Goal: Information Seeking & Learning: Check status

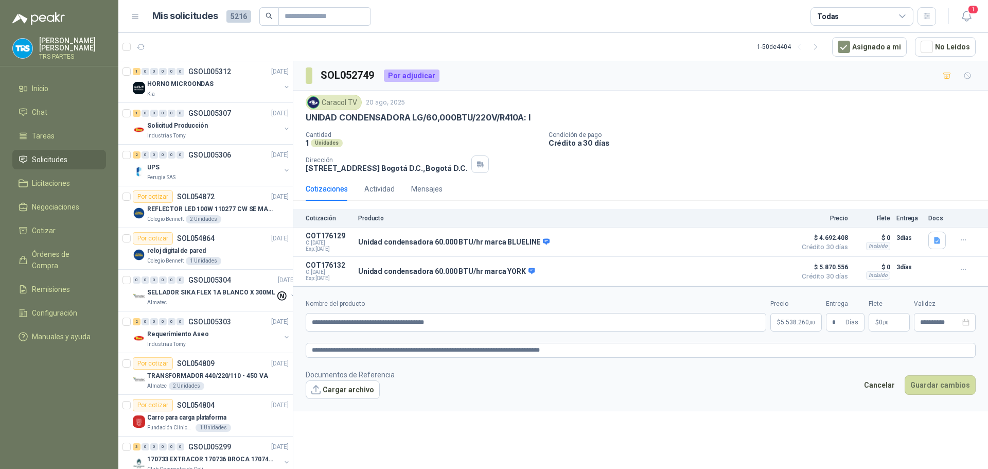
click at [592, 437] on div "SOL052749 Por adjudicar Caracol TV [DATE] UNIDAD CONDENSADORA LG/60,000BTU/220V…" at bounding box center [640, 266] width 695 height 411
click at [38, 228] on span "Cotizar" at bounding box center [44, 230] width 24 height 11
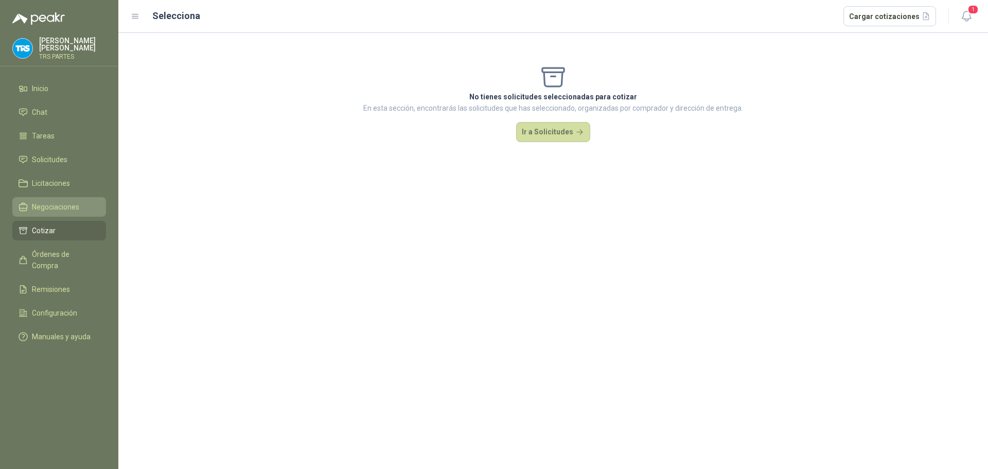
click at [48, 206] on span "Negociaciones" at bounding box center [55, 206] width 47 height 11
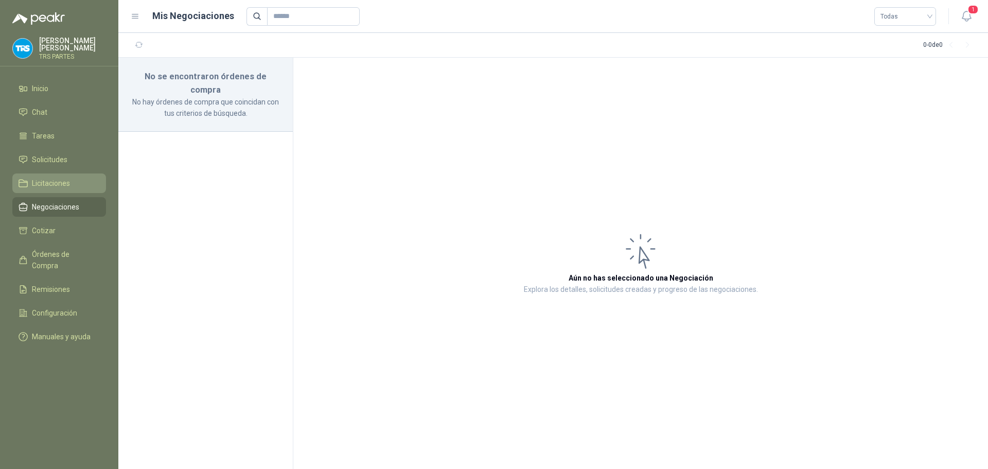
click at [54, 186] on span "Licitaciones" at bounding box center [51, 183] width 38 height 11
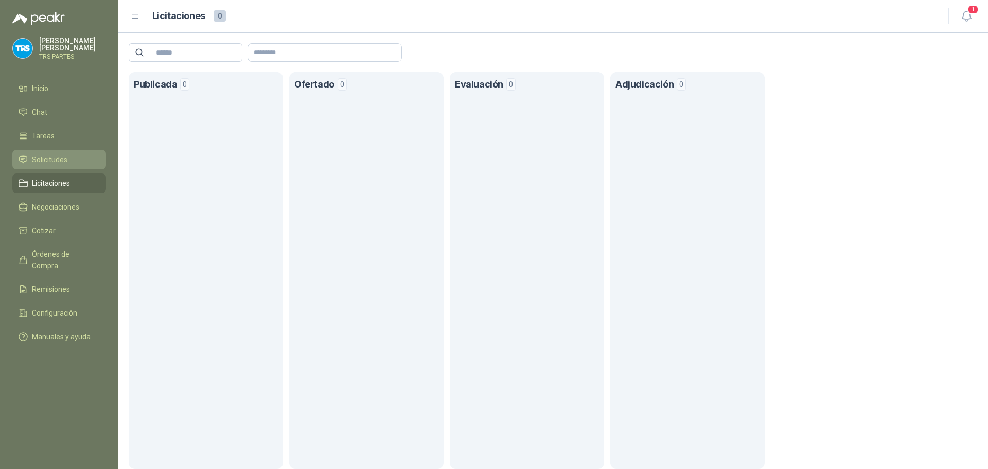
click at [62, 162] on span "Solicitudes" at bounding box center [50, 159] width 36 height 11
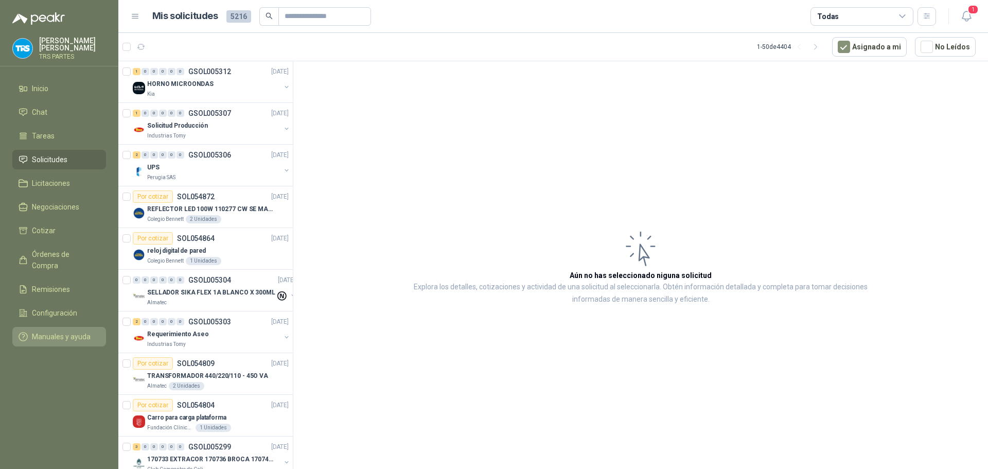
click at [58, 331] on span "Manuales y ayuda" at bounding box center [61, 336] width 59 height 11
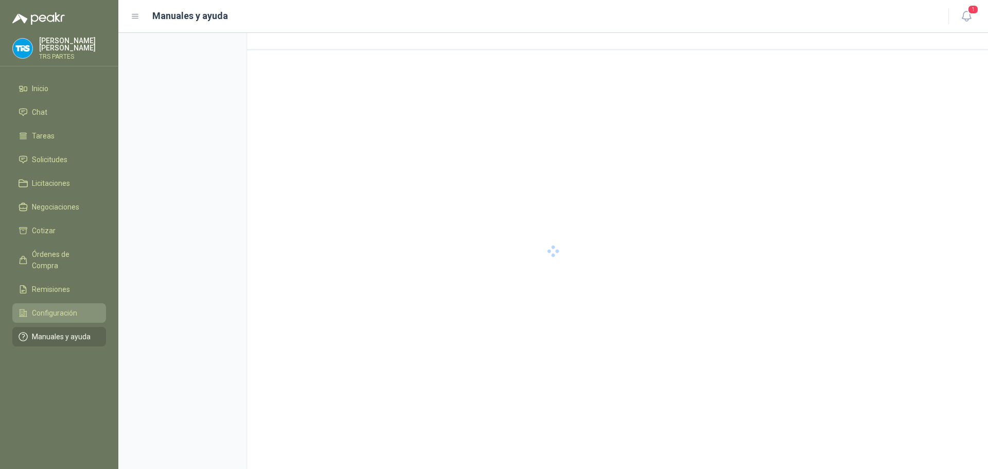
click at [61, 307] on span "Configuración" at bounding box center [54, 312] width 45 height 11
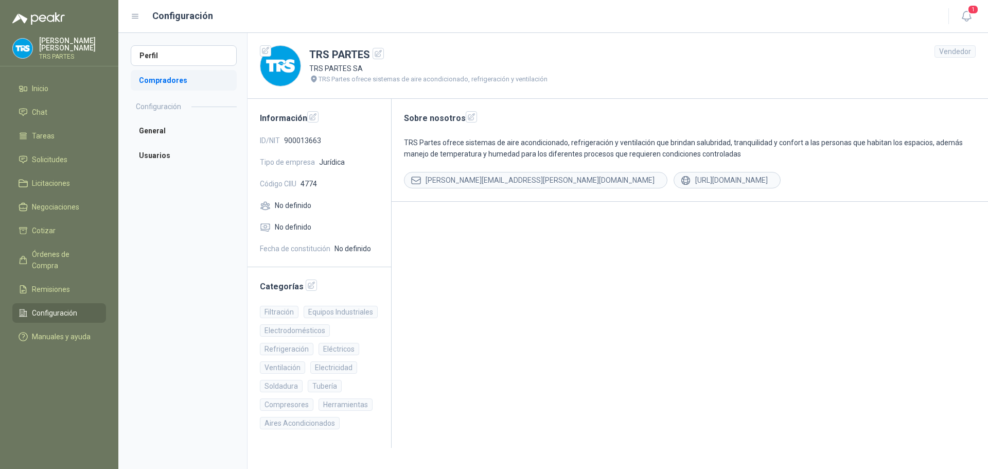
click at [168, 78] on li "Compradores" at bounding box center [184, 80] width 106 height 21
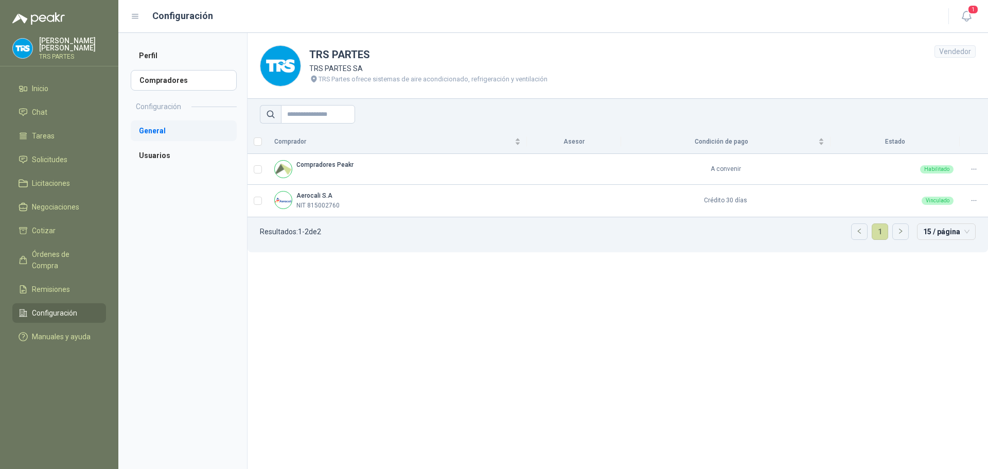
click at [155, 140] on li "General" at bounding box center [184, 130] width 106 height 21
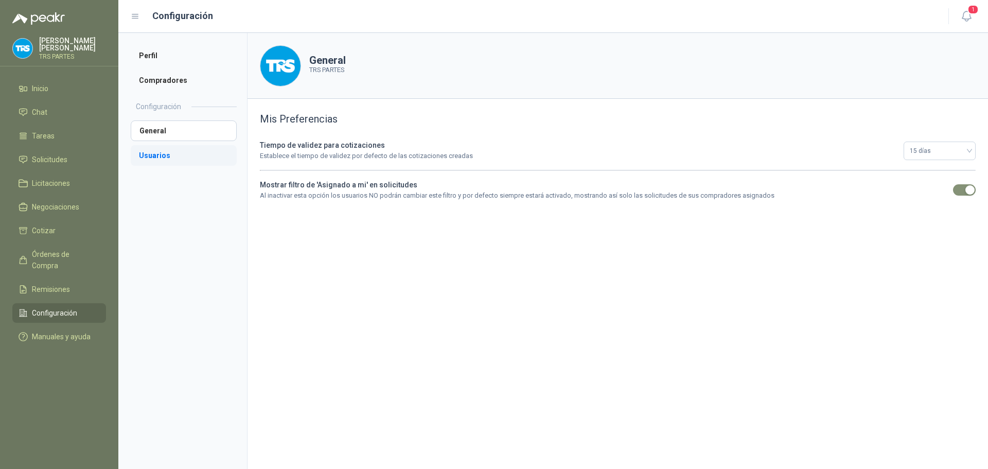
click at [150, 152] on li "Usuarios" at bounding box center [184, 155] width 106 height 21
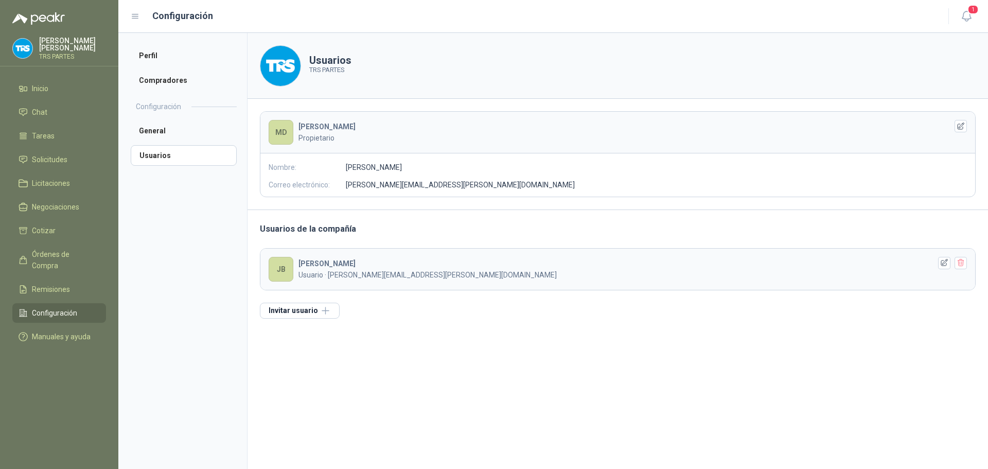
click at [58, 266] on ul "Inicio Chat Tareas Solicitudes Licitaciones Negociaciones Cotizar Órdenes de Co…" at bounding box center [59, 215] width 118 height 272
click at [60, 256] on span "Órdenes de Compra" at bounding box center [64, 260] width 64 height 23
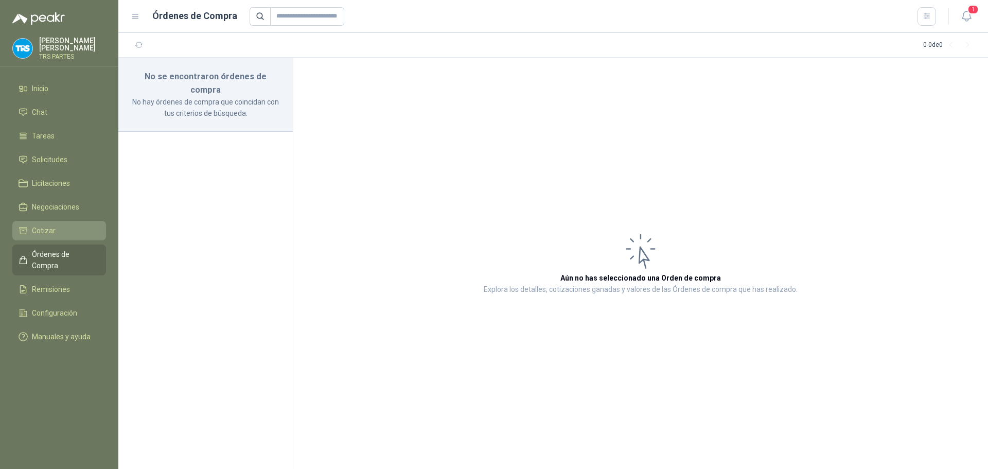
click at [58, 225] on li "Cotizar" at bounding box center [59, 230] width 81 height 11
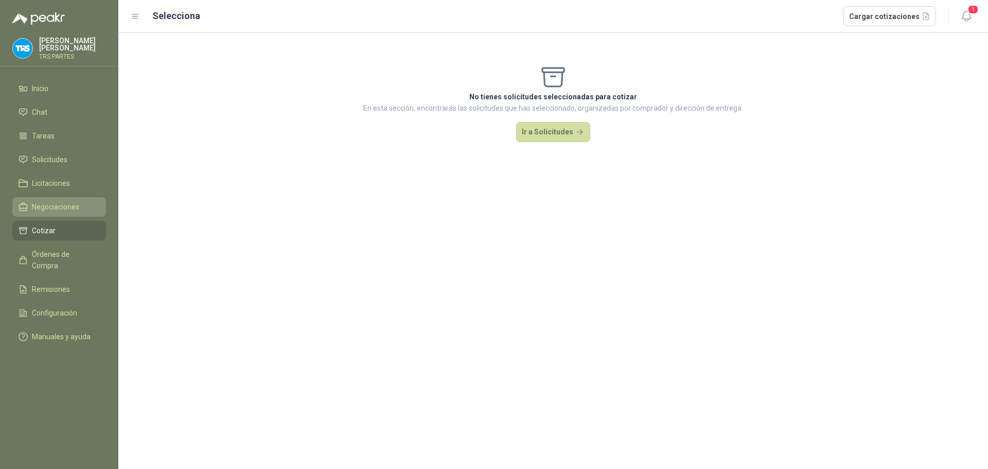
click at [57, 200] on link "Negociaciones" at bounding box center [59, 207] width 94 height 20
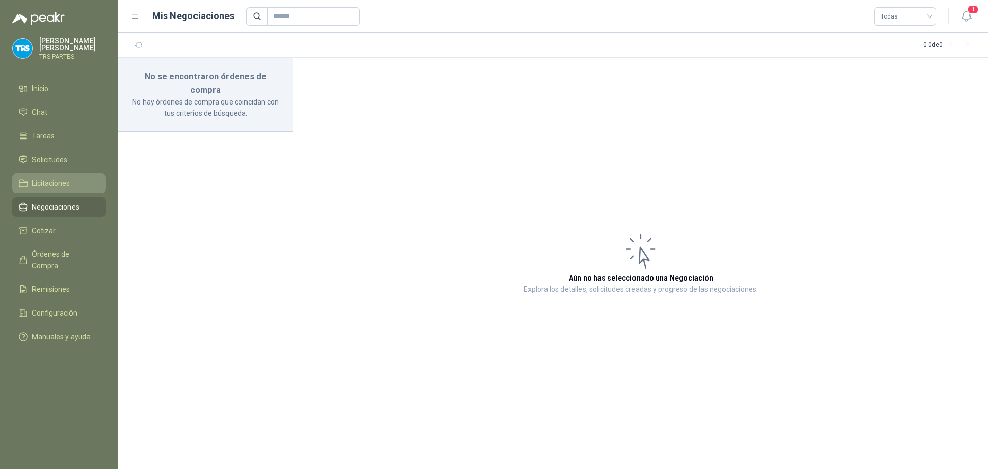
click at [56, 179] on span "Licitaciones" at bounding box center [51, 183] width 38 height 11
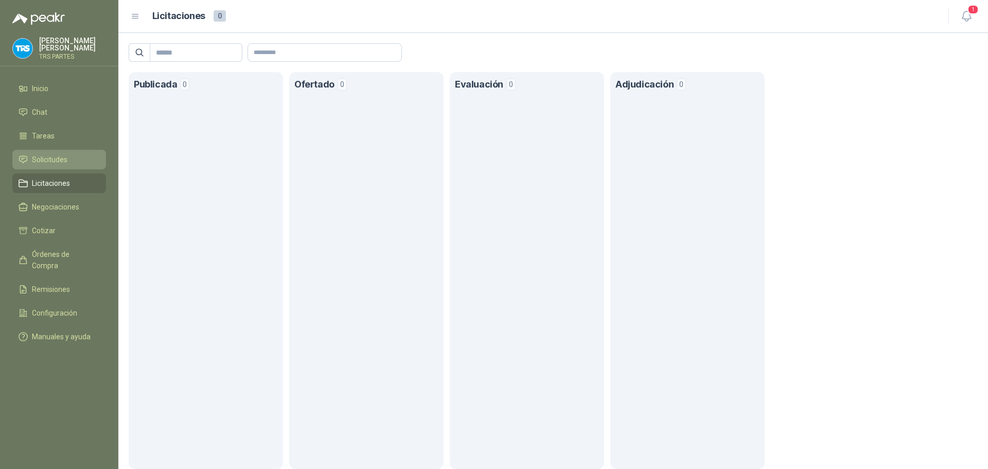
click at [58, 152] on link "Solicitudes" at bounding box center [59, 160] width 94 height 20
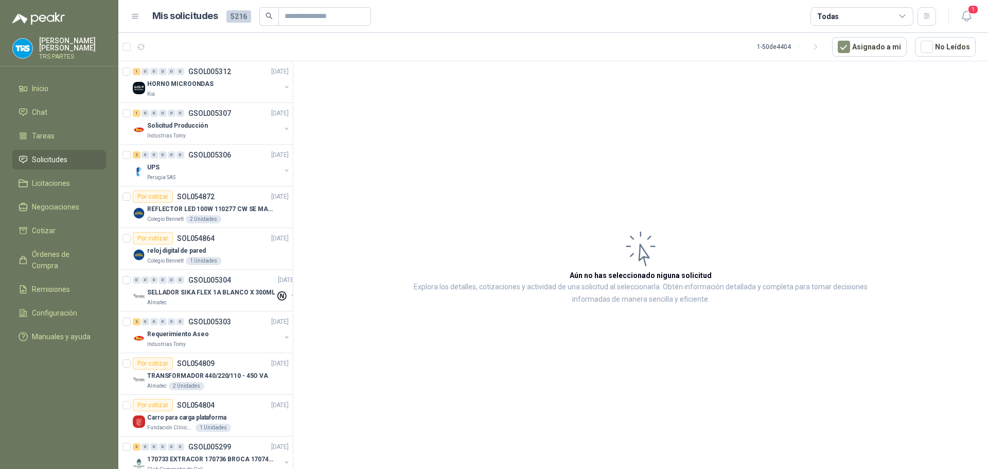
click at [898, 14] on icon at bounding box center [902, 16] width 9 height 9
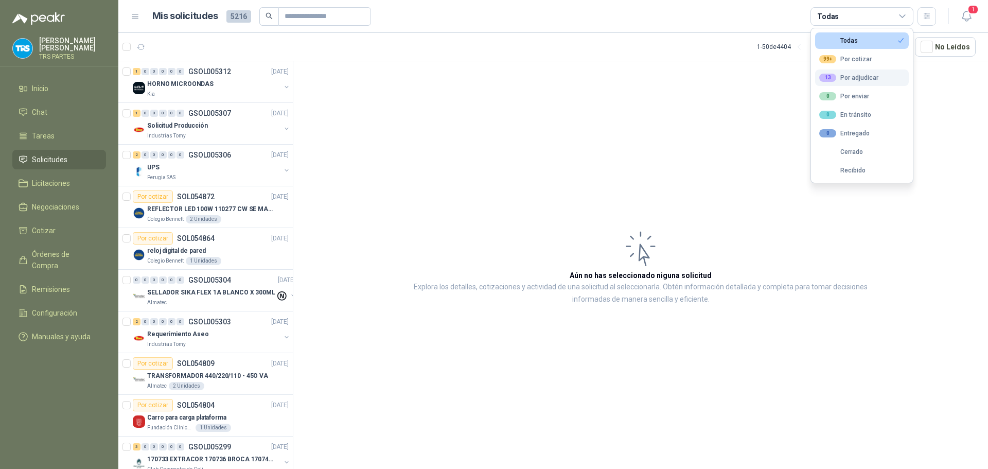
click at [873, 77] on div "13 Por adjudicar" at bounding box center [848, 78] width 59 height 8
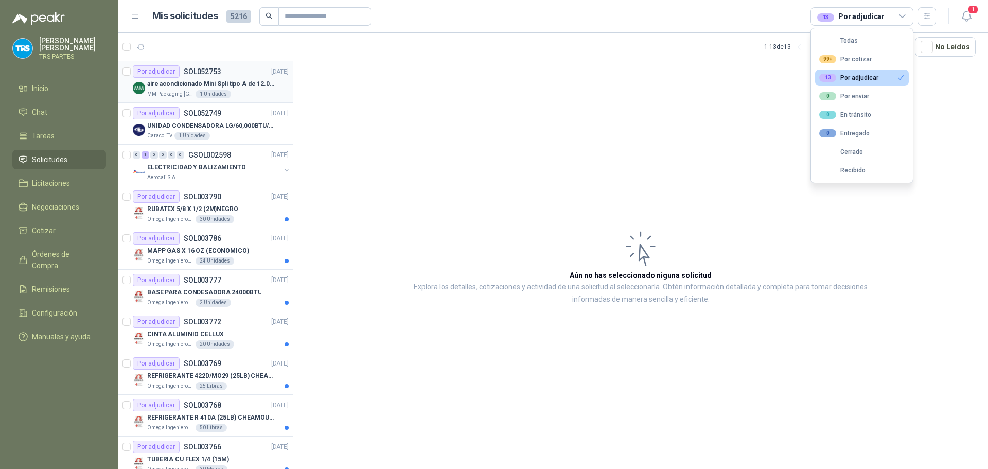
click at [238, 79] on p "aire acondicionado Mini Spli tipo A de 12.000 BTU." at bounding box center [211, 84] width 128 height 10
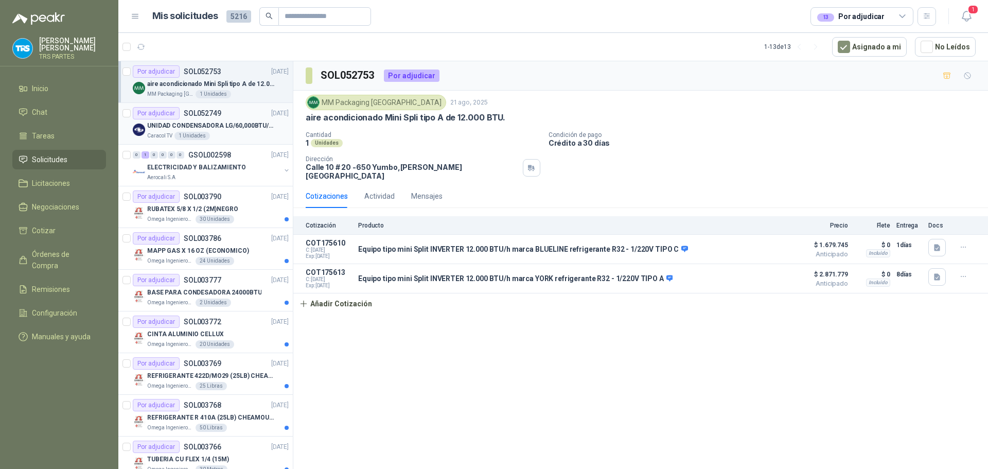
click at [226, 132] on div "Caracol TV 1 Unidades" at bounding box center [218, 136] width 142 height 8
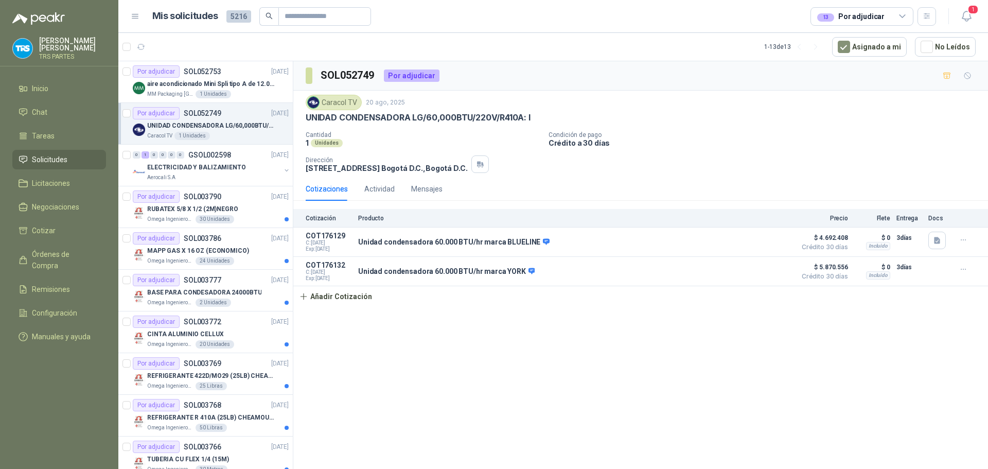
click at [885, 14] on div "13 Por adjudicar" at bounding box center [862, 16] width 103 height 19
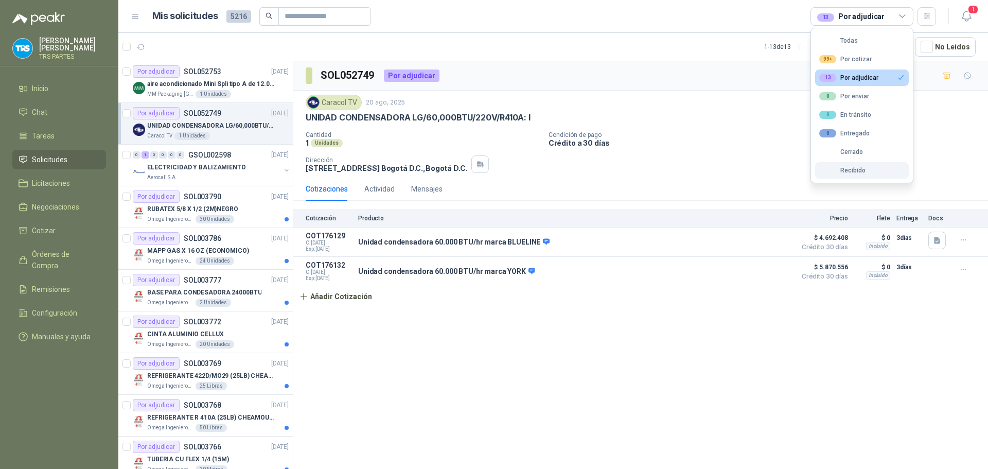
click at [857, 165] on button "Recibido" at bounding box center [862, 170] width 94 height 16
click at [852, 42] on div "Todas" at bounding box center [838, 40] width 39 height 7
